Goal: Task Accomplishment & Management: Use online tool/utility

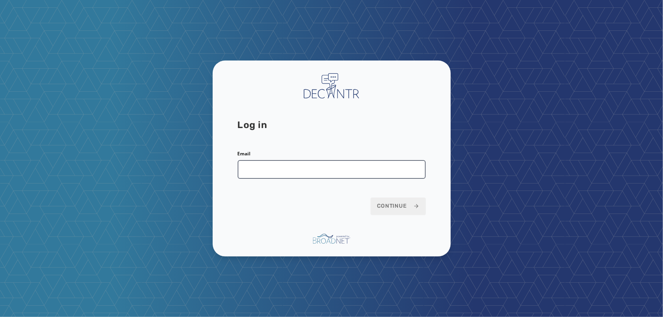
click at [281, 167] on input "Email" at bounding box center [332, 169] width 188 height 19
type input "**********"
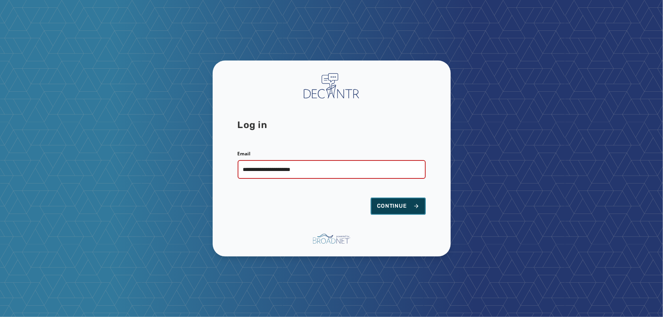
click at [388, 201] on button "Continue" at bounding box center [398, 206] width 55 height 17
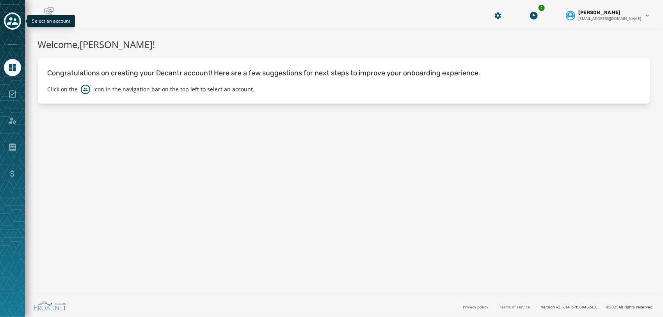
click at [12, 21] on icon "Toggle account select drawer" at bounding box center [12, 21] width 11 height 11
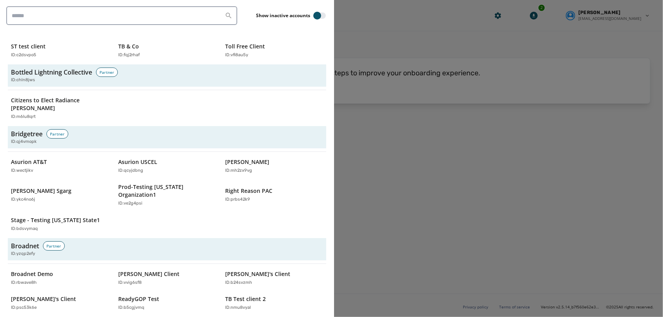
scroll to position [281, 0]
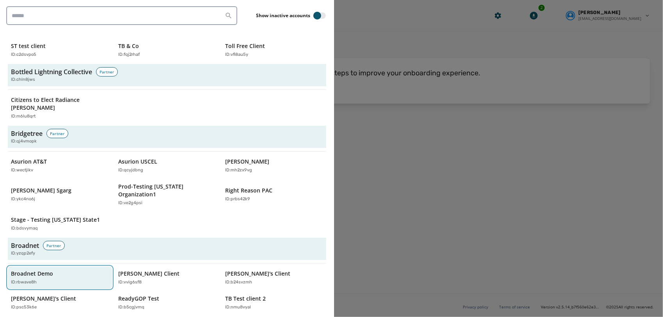
click at [53, 270] on div "Broadnet Demo ID: rbwave8h" at bounding box center [56, 278] width 90 height 16
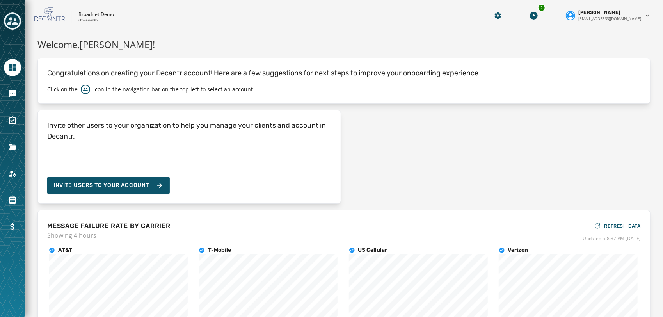
click at [2, 90] on div at bounding box center [12, 158] width 25 height 317
click at [8, 94] on icon "Navigate to Messaging" at bounding box center [12, 93] width 9 height 9
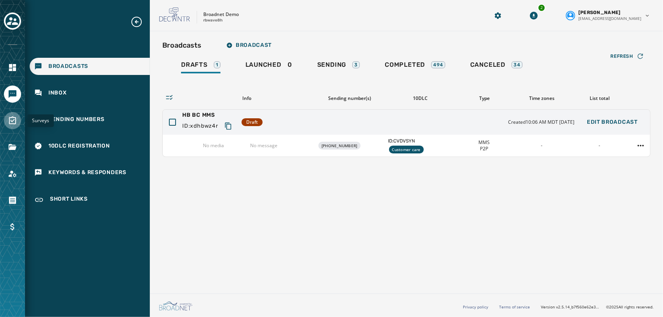
click at [12, 125] on icon "Navigate to Surveys" at bounding box center [12, 120] width 9 height 9
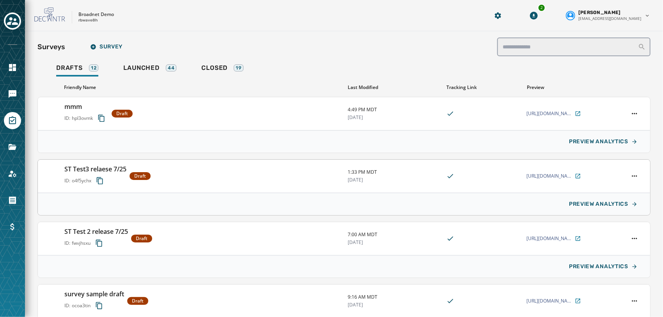
click at [115, 167] on h3 "ST Test3 relaese 7/25" at bounding box center [95, 168] width 62 height 9
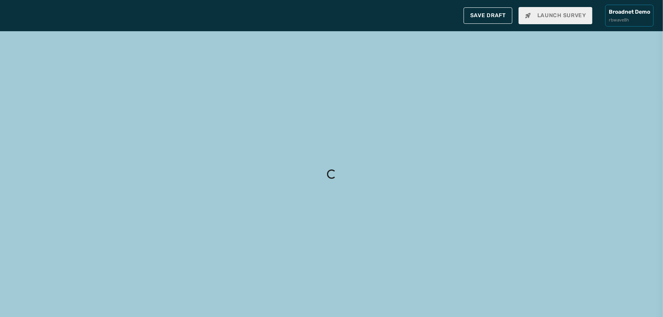
type input "**********"
type textarea "**********"
type input "****"
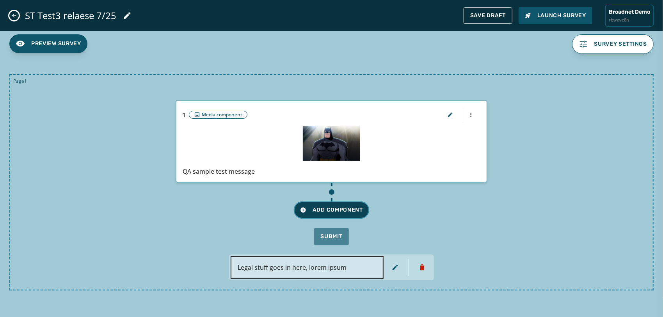
click at [339, 210] on span "Add Component" at bounding box center [331, 210] width 63 height 8
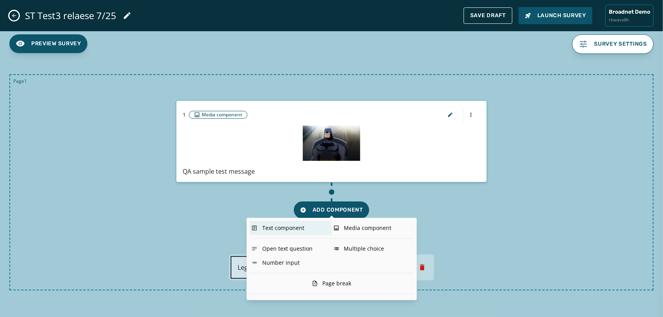
click at [280, 229] on div "Text component" at bounding box center [291, 228] width 82 height 14
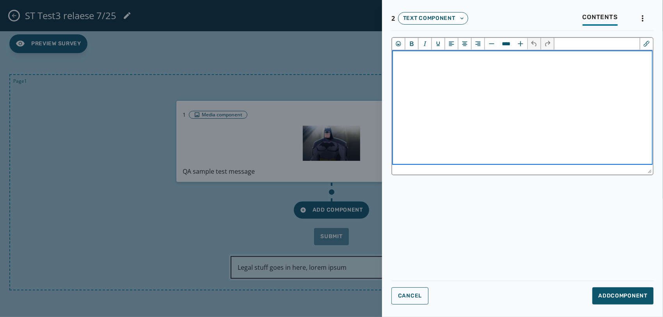
click at [470, 69] on html "﻿" at bounding box center [522, 59] width 261 height 19
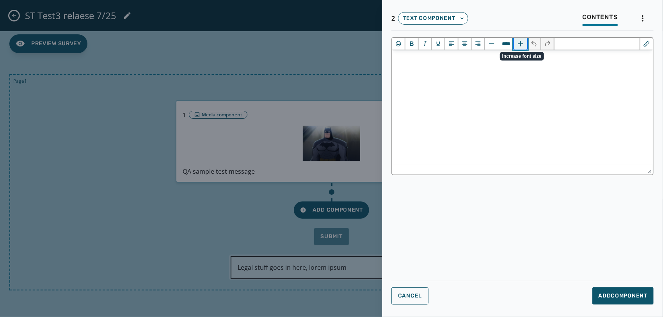
click at [519, 46] on button "Increase font size" at bounding box center [520, 44] width 13 height 12
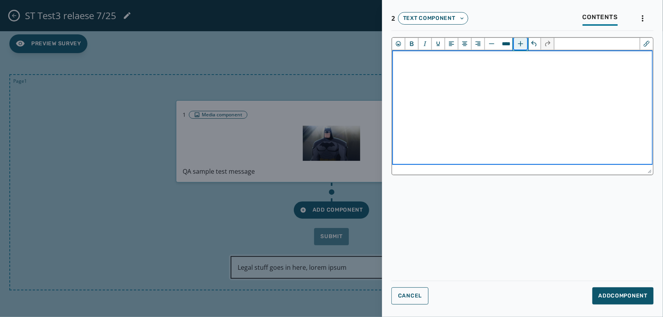
click at [519, 46] on button "Increase font size" at bounding box center [520, 44] width 13 height 12
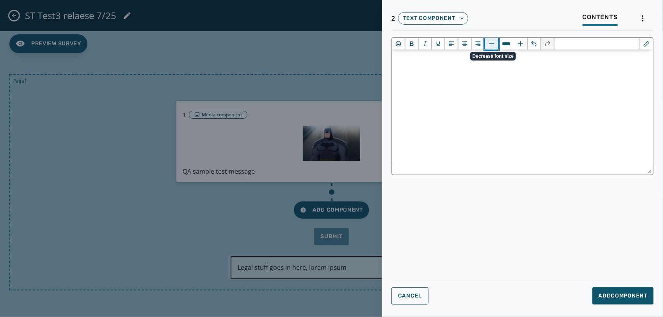
click at [493, 45] on button "Decrease font size" at bounding box center [491, 44] width 13 height 12
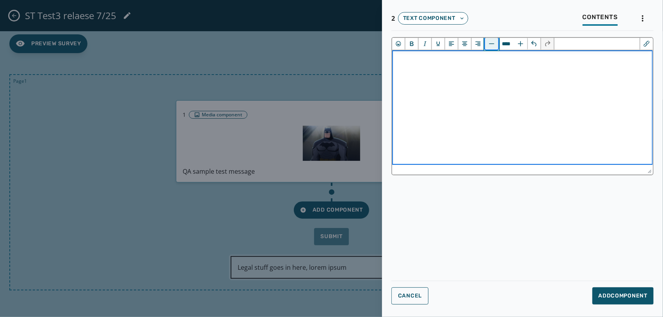
click at [493, 45] on button "Decrease font size" at bounding box center [491, 44] width 13 height 12
click at [518, 44] on button "Increase font size" at bounding box center [520, 44] width 13 height 12
type input "****"
click at [506, 69] on html "﻿" at bounding box center [522, 59] width 261 height 19
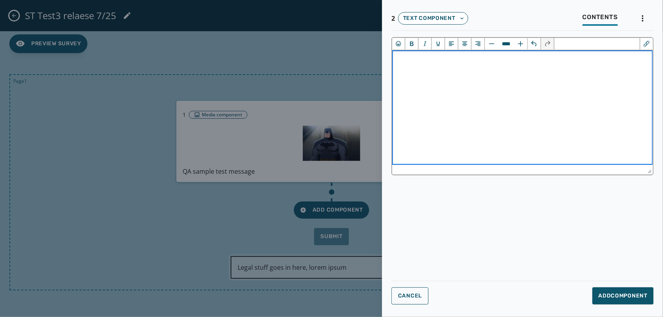
click at [458, 68] on html "﻿" at bounding box center [522, 59] width 261 height 19
click at [526, 45] on button "Increase font size" at bounding box center [520, 44] width 13 height 12
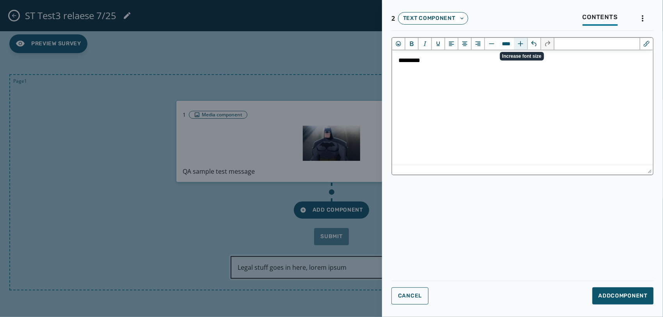
click at [526, 45] on button "Increase font size" at bounding box center [520, 44] width 13 height 12
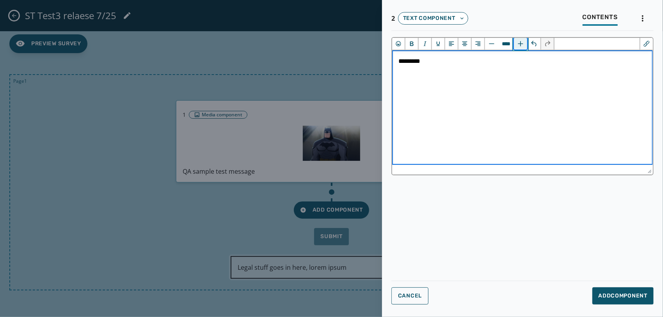
click at [526, 45] on button "Increase font size" at bounding box center [520, 44] width 13 height 12
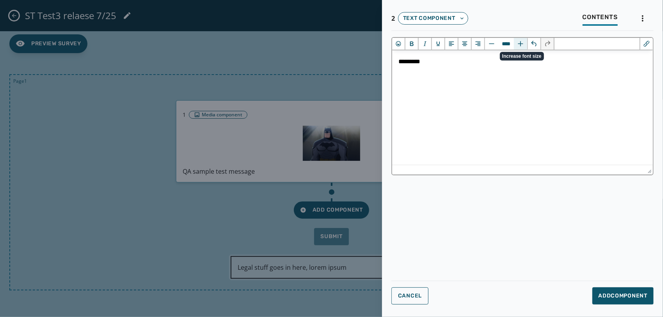
click at [526, 45] on button "Increase font size" at bounding box center [520, 44] width 13 height 12
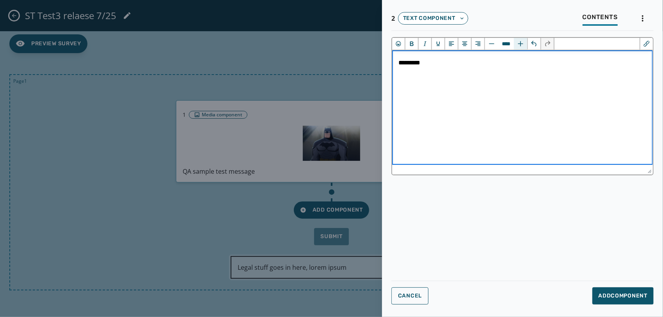
click at [526, 45] on button "Increase font size" at bounding box center [520, 44] width 13 height 12
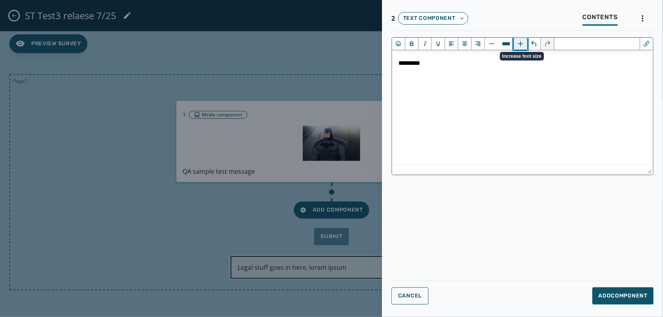
click at [526, 45] on button "Increase font size" at bounding box center [520, 44] width 13 height 12
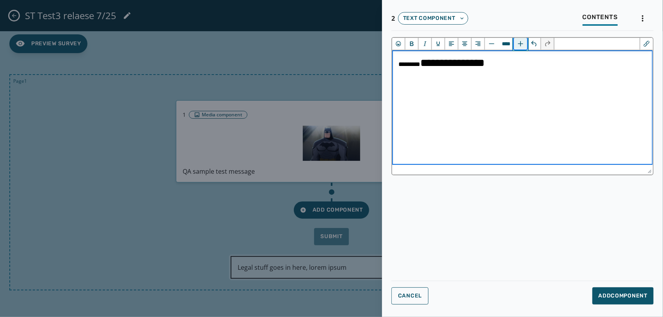
click at [526, 45] on button "Increase font size" at bounding box center [520, 44] width 13 height 12
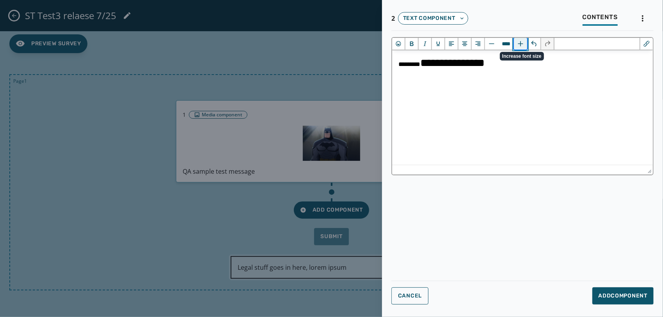
click at [526, 45] on button "Increase font size" at bounding box center [520, 44] width 13 height 12
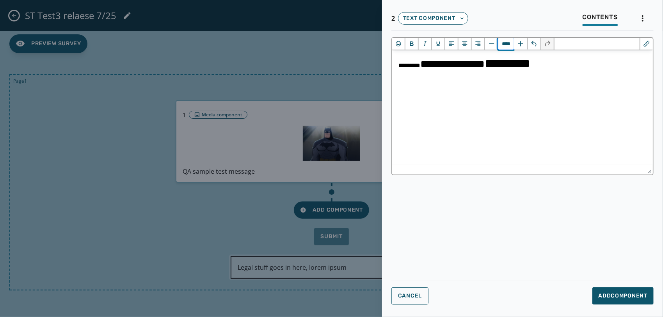
click at [505, 45] on input "****" at bounding box center [507, 44] width 16 height 12
click at [490, 43] on button "Decrease font size" at bounding box center [491, 44] width 13 height 12
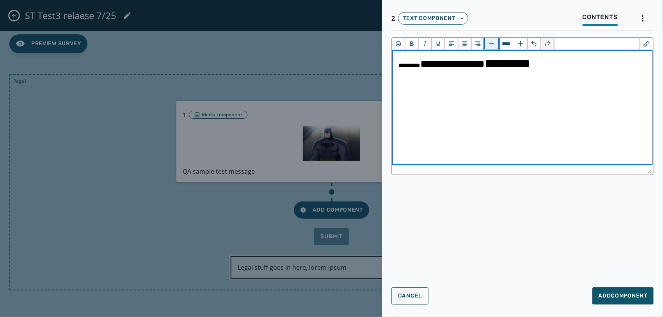
click at [490, 43] on button "Decrease font size" at bounding box center [491, 44] width 13 height 12
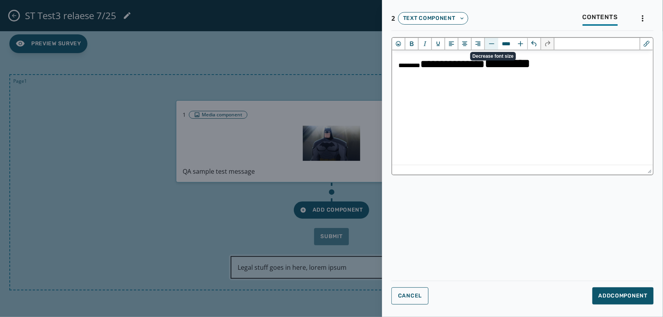
click at [490, 43] on button "Decrease font size" at bounding box center [491, 44] width 13 height 12
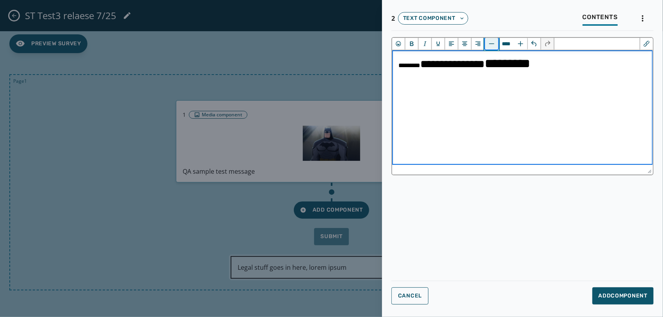
click at [490, 43] on button "Decrease font size" at bounding box center [491, 44] width 13 height 12
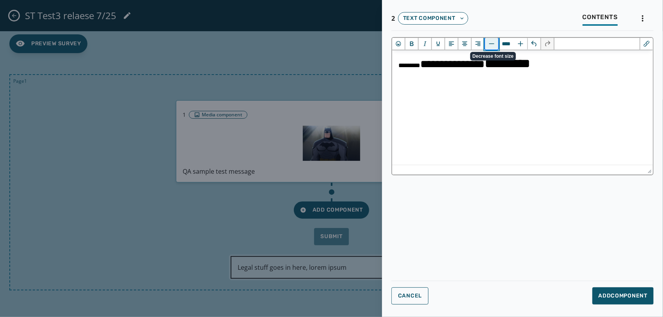
click at [490, 43] on button "Decrease font size" at bounding box center [491, 44] width 13 height 12
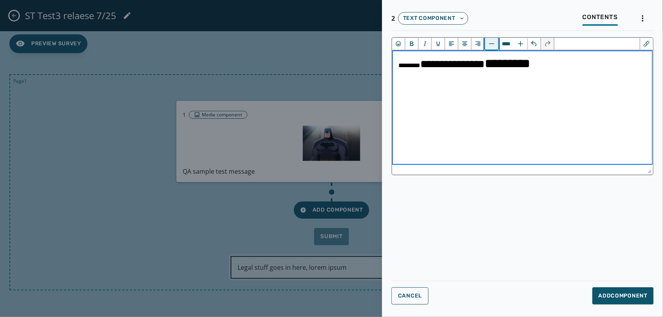
click at [490, 43] on button "Decrease font size" at bounding box center [491, 44] width 13 height 12
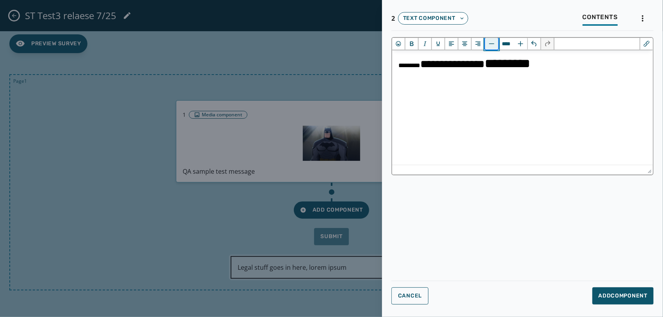
click at [490, 43] on button "Decrease font size" at bounding box center [491, 44] width 13 height 12
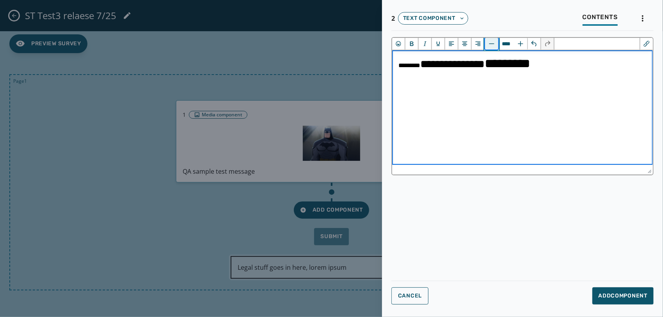
click at [490, 43] on button "Decrease font size" at bounding box center [491, 44] width 13 height 12
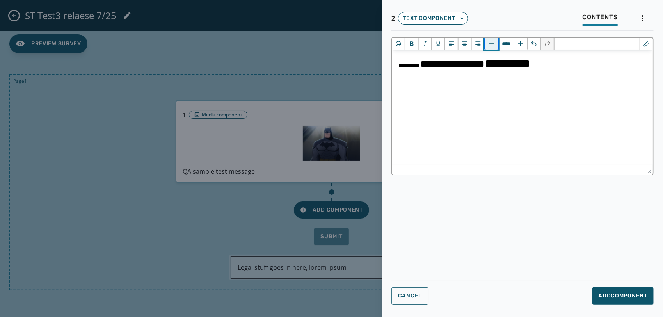
click at [490, 43] on button "Decrease font size" at bounding box center [491, 44] width 13 height 12
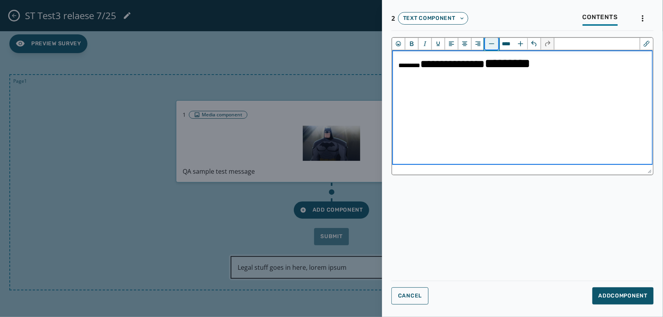
click at [490, 43] on button "Decrease font size" at bounding box center [491, 44] width 13 height 12
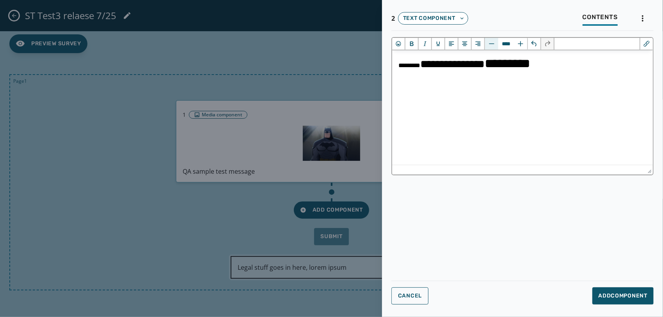
click at [490, 43] on button "Decrease font size" at bounding box center [491, 44] width 13 height 12
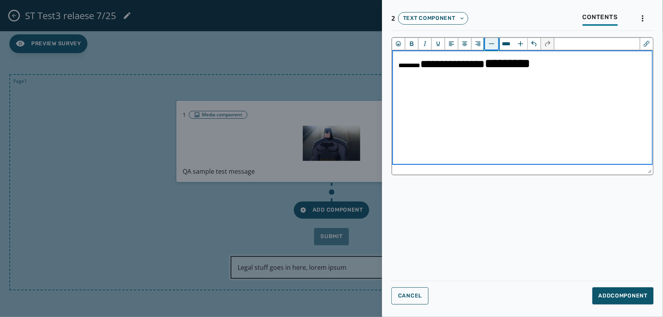
click at [490, 43] on button "Decrease font size" at bounding box center [491, 44] width 13 height 12
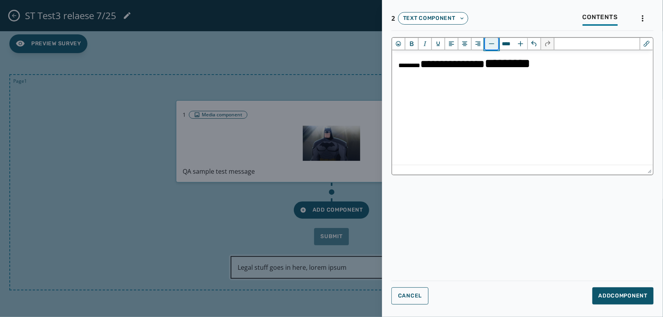
click at [490, 43] on button "Decrease font size" at bounding box center [491, 44] width 13 height 12
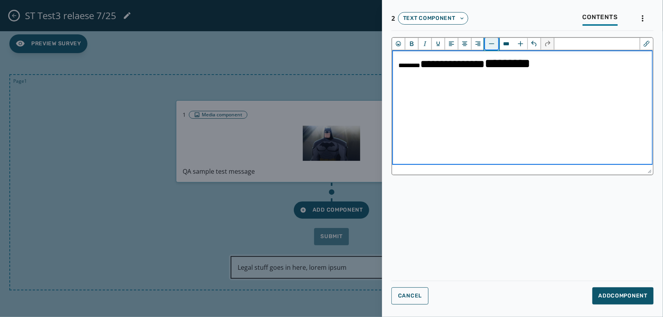
click at [490, 43] on button "Decrease font size" at bounding box center [491, 44] width 13 height 12
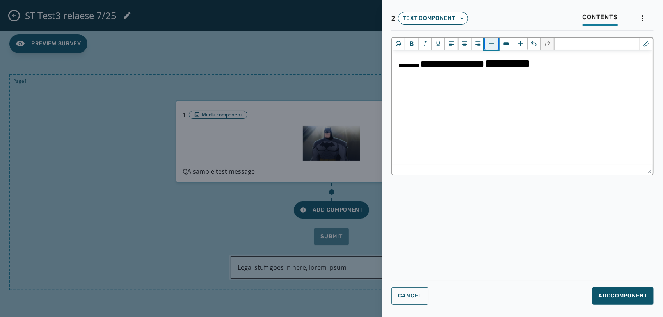
click at [490, 43] on button "Decrease font size" at bounding box center [491, 44] width 13 height 12
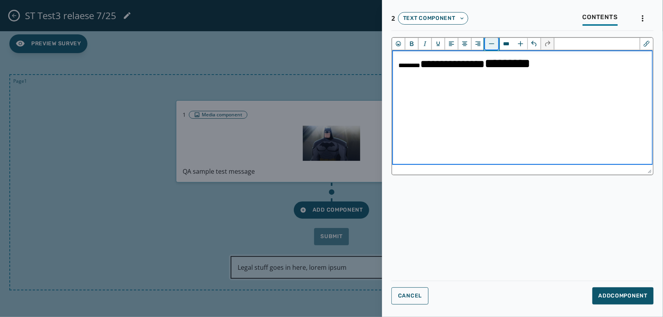
click at [490, 43] on button "Decrease font size" at bounding box center [491, 44] width 13 height 12
click at [520, 44] on button "Increase font size" at bounding box center [520, 44] width 13 height 12
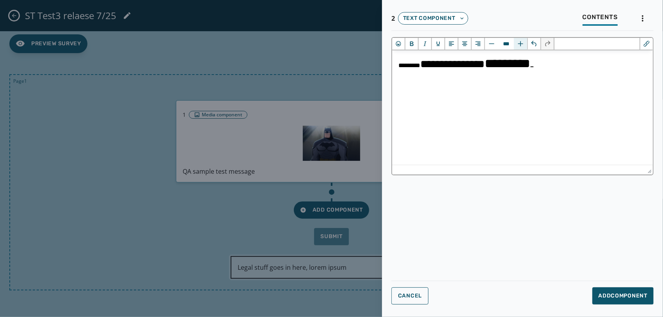
click at [520, 44] on button "Increase font size" at bounding box center [520, 44] width 13 height 12
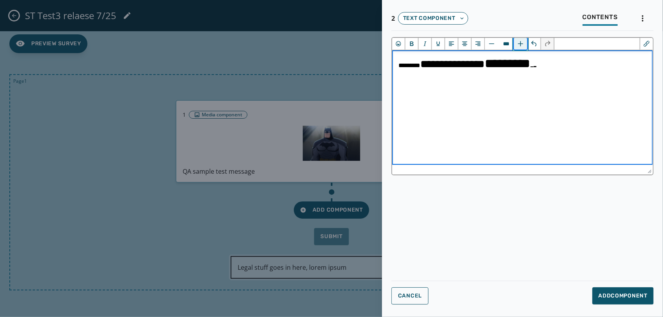
click at [520, 44] on button "Increase font size" at bounding box center [520, 44] width 13 height 12
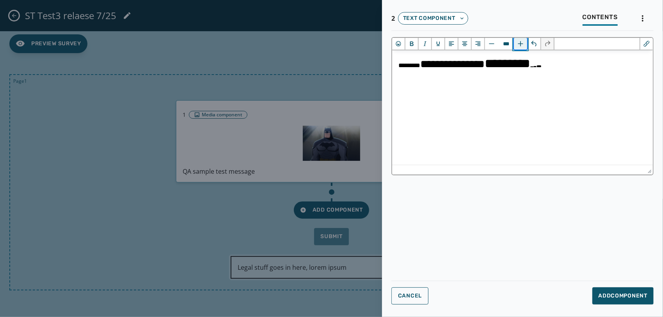
click at [520, 44] on button "Increase font size" at bounding box center [520, 44] width 13 height 12
type input "****"
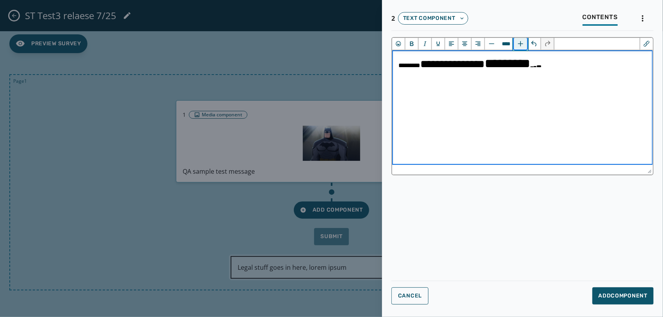
click at [520, 44] on button "Increase font size" at bounding box center [520, 44] width 13 height 12
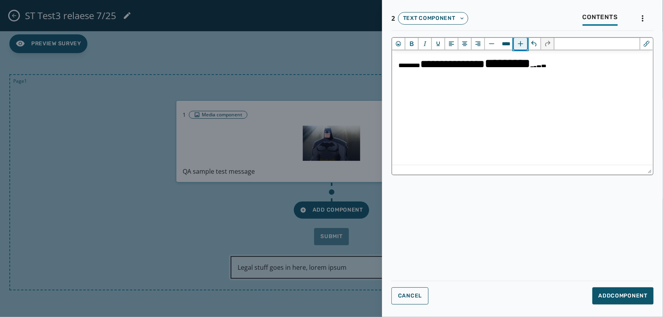
click at [520, 44] on button "Increase font size" at bounding box center [520, 44] width 13 height 12
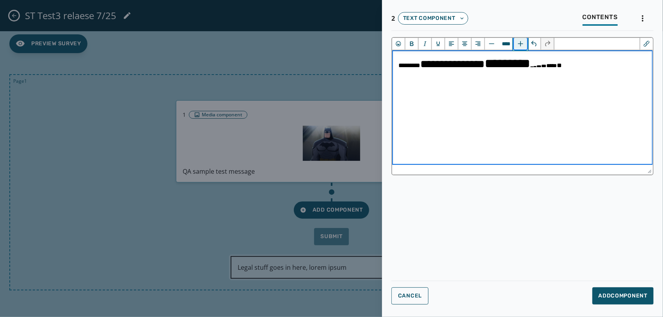
click at [520, 44] on button "Increase font size" at bounding box center [520, 44] width 13 height 12
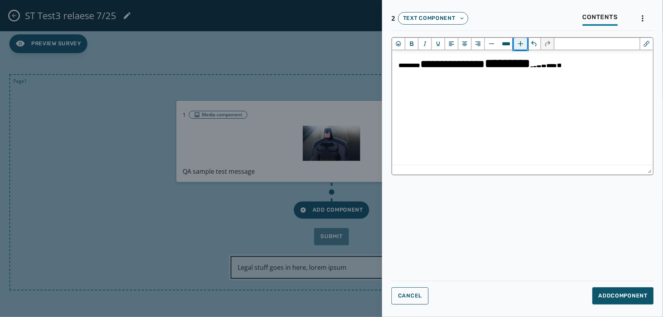
click at [520, 44] on button "Increase font size" at bounding box center [520, 44] width 13 height 12
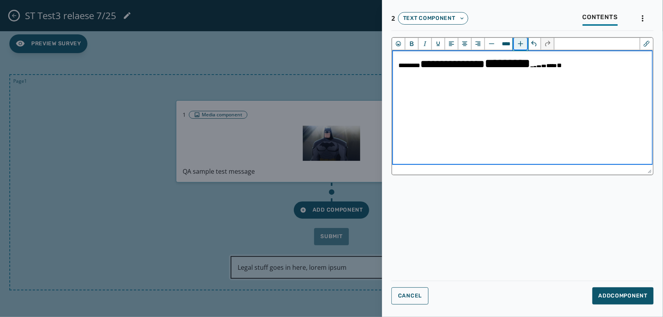
click at [520, 44] on button "Increase font size" at bounding box center [520, 44] width 13 height 12
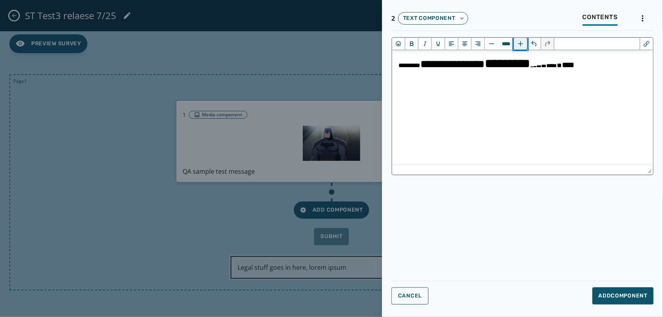
click at [520, 44] on button "Increase font size" at bounding box center [520, 44] width 13 height 12
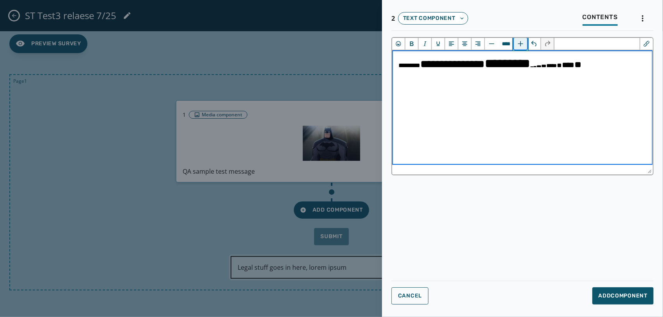
click at [520, 44] on button "Increase font size" at bounding box center [520, 44] width 13 height 12
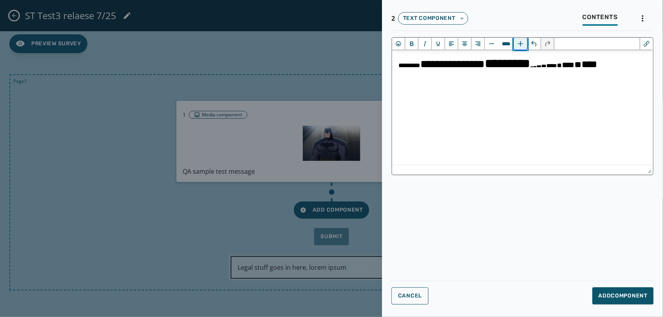
click at [520, 44] on button "Increase font size" at bounding box center [520, 44] width 13 height 12
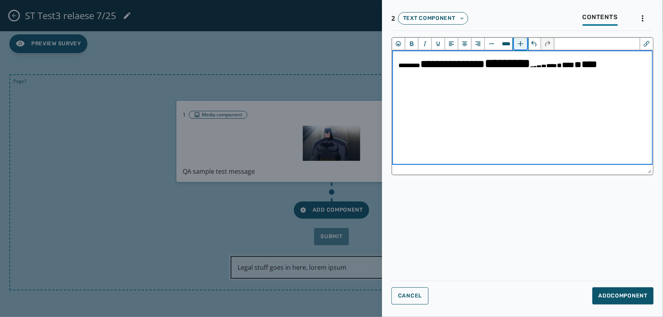
click at [520, 44] on button "Increase font size" at bounding box center [520, 44] width 13 height 12
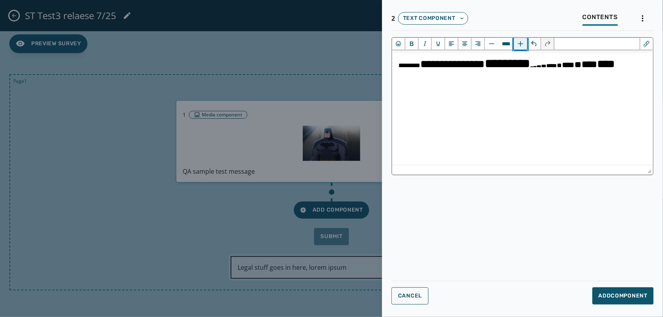
click at [520, 44] on button "Increase font size" at bounding box center [520, 44] width 13 height 12
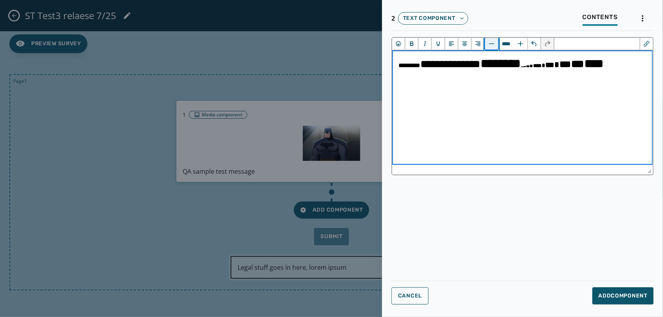
click at [489, 40] on button "Decrease font size" at bounding box center [491, 44] width 13 height 12
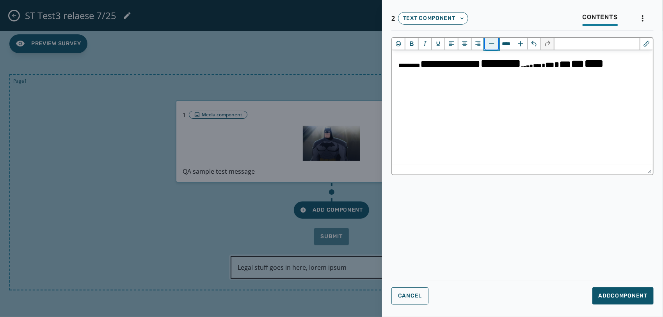
click at [489, 40] on button "Decrease font size" at bounding box center [491, 44] width 13 height 12
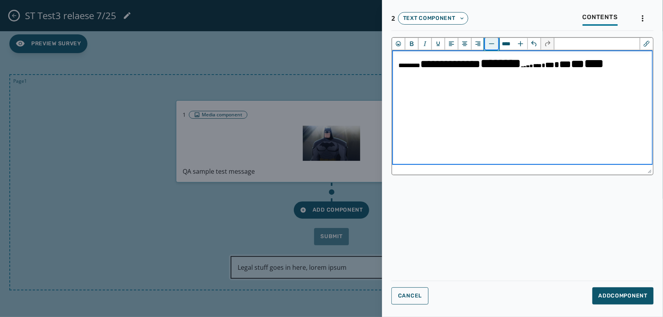
click at [489, 40] on button "Decrease font size" at bounding box center [491, 44] width 13 height 12
type input "****"
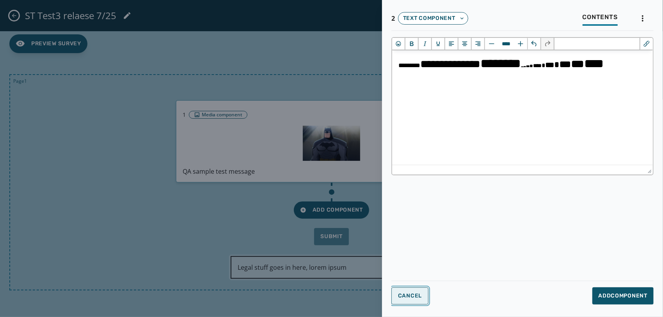
click at [401, 298] on span "Cancel" at bounding box center [410, 296] width 24 height 6
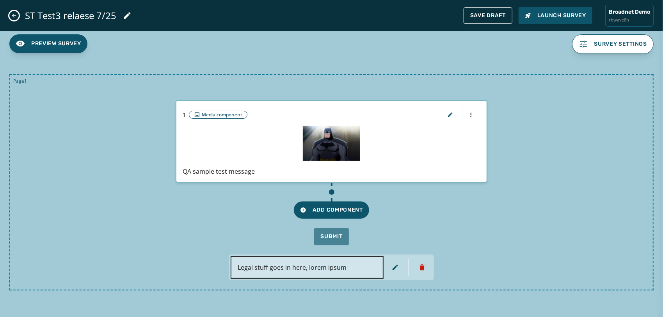
click at [15, 16] on icon "Close admin drawer" at bounding box center [14, 16] width 4 height 4
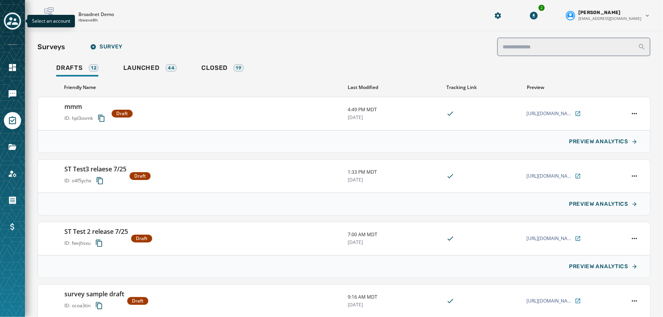
click at [16, 20] on icon "Toggle account select drawer" at bounding box center [12, 21] width 11 height 8
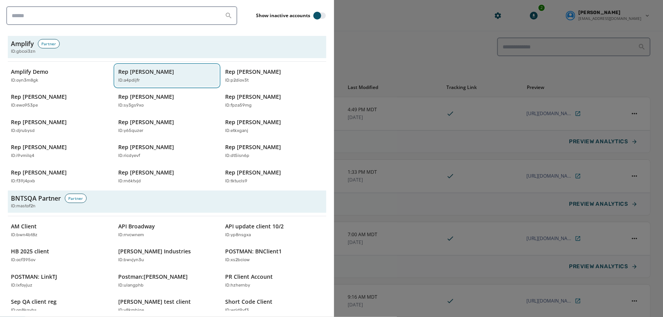
click at [155, 83] on div "ID: a4pdijfr" at bounding box center [163, 80] width 90 height 7
type input "**********"
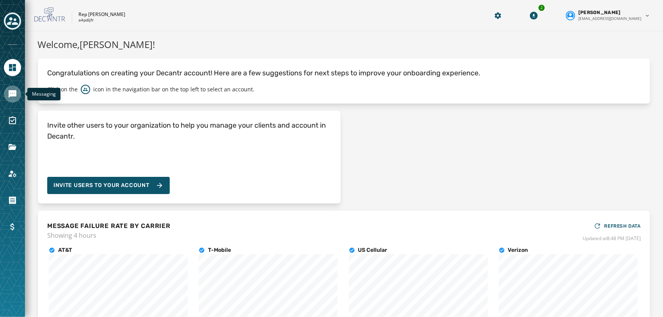
click at [13, 95] on icon "Navigate to Messaging" at bounding box center [13, 94] width 8 height 8
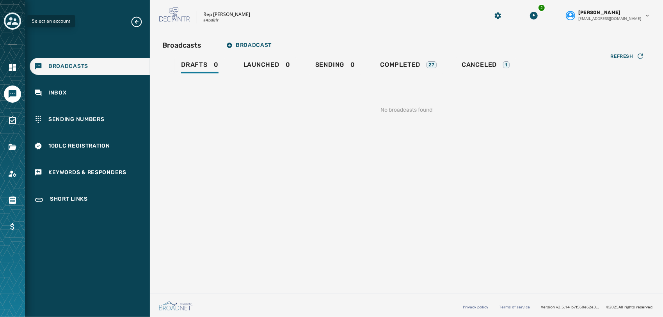
click at [16, 23] on icon "Toggle account select drawer" at bounding box center [12, 21] width 11 height 8
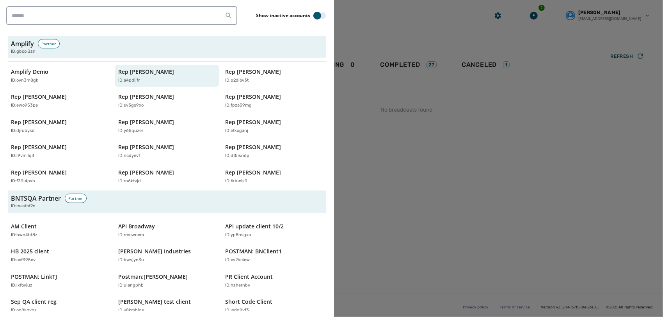
click at [462, 180] on div at bounding box center [331, 158] width 663 height 317
